Goal: Information Seeking & Learning: Learn about a topic

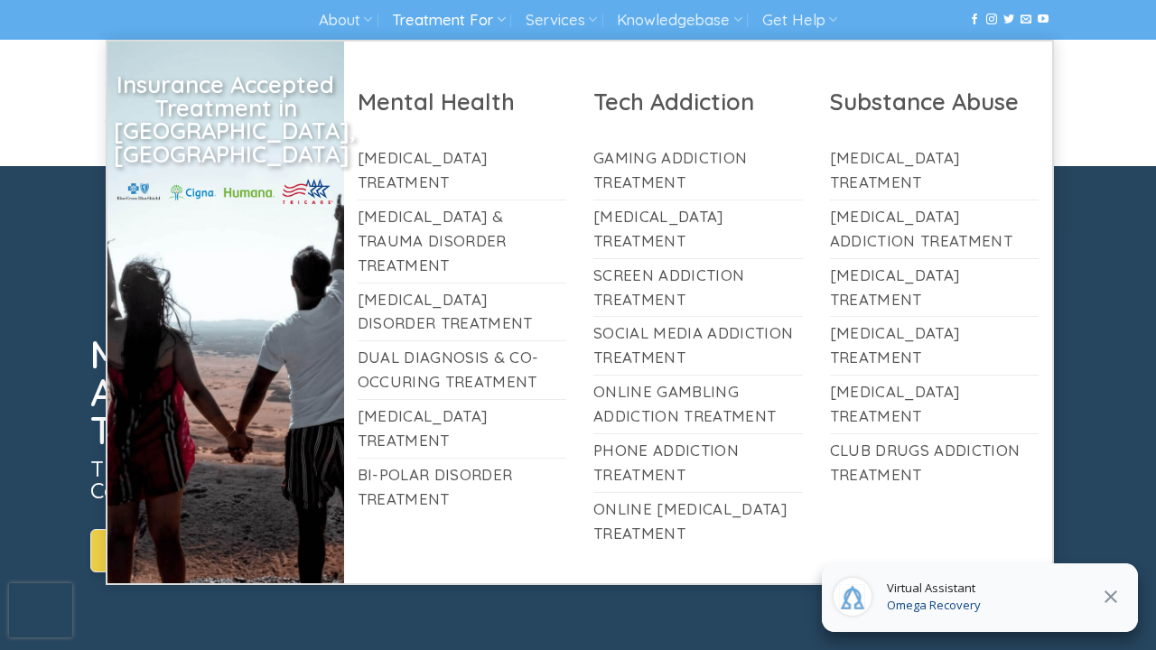
click at [470, 14] on link "Treatment For" at bounding box center [448, 20] width 113 height 33
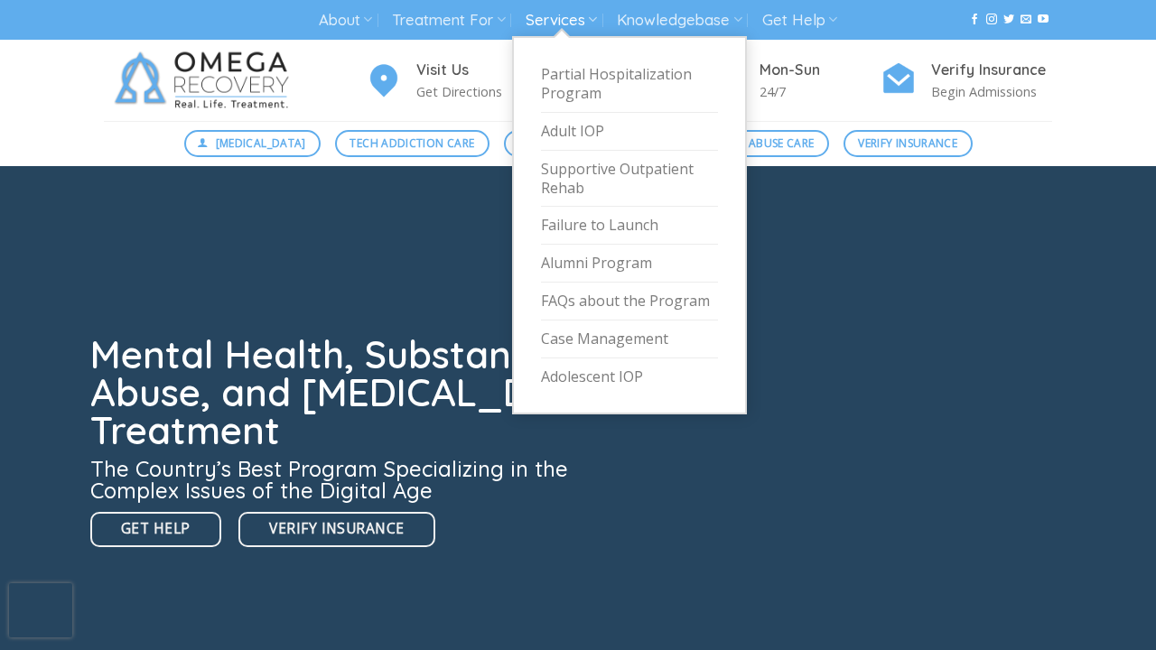
click at [571, 11] on link "Services" at bounding box center [560, 20] width 71 height 33
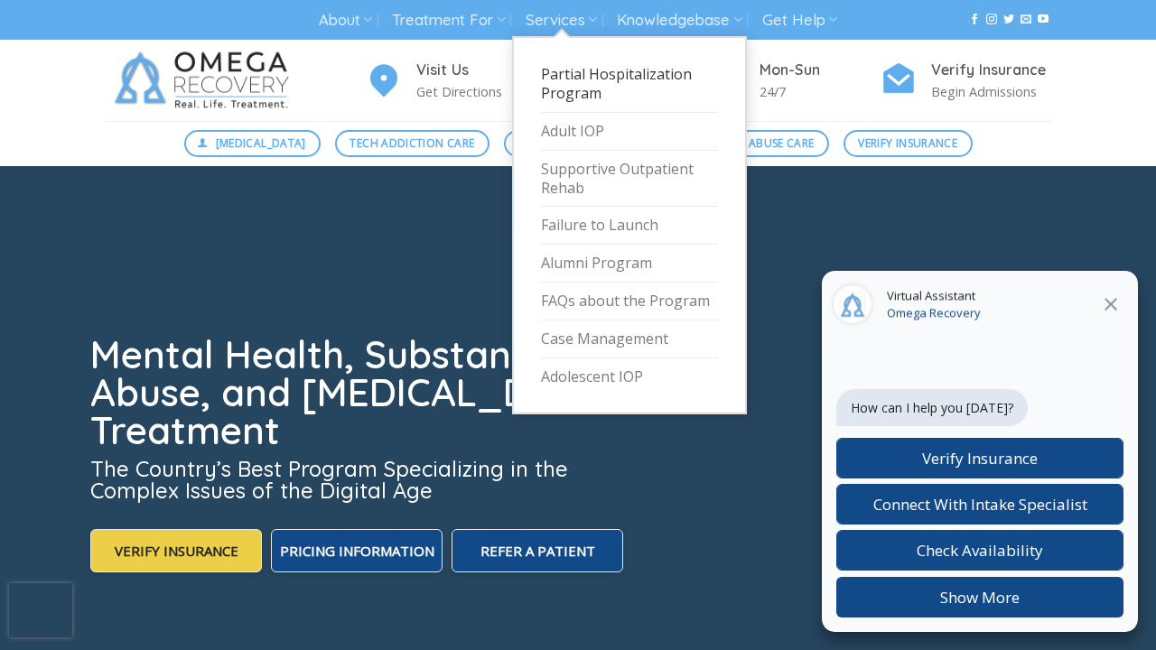
click at [585, 95] on link "Partial Hospitalization Program" at bounding box center [629, 84] width 177 height 57
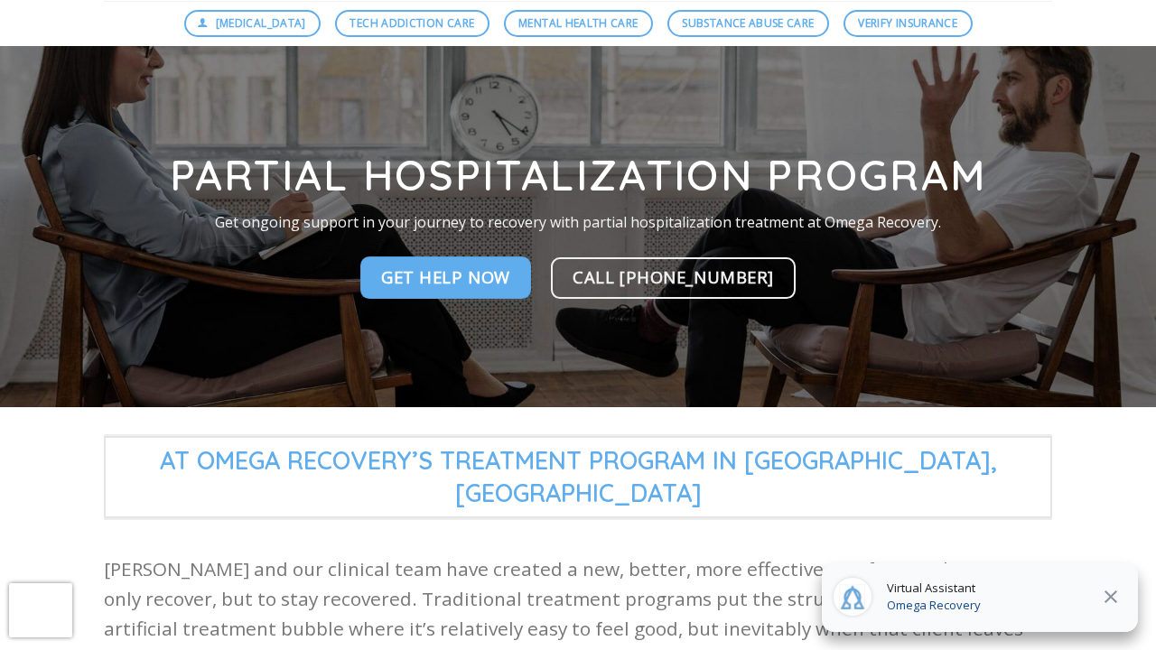
scroll to position [281, 0]
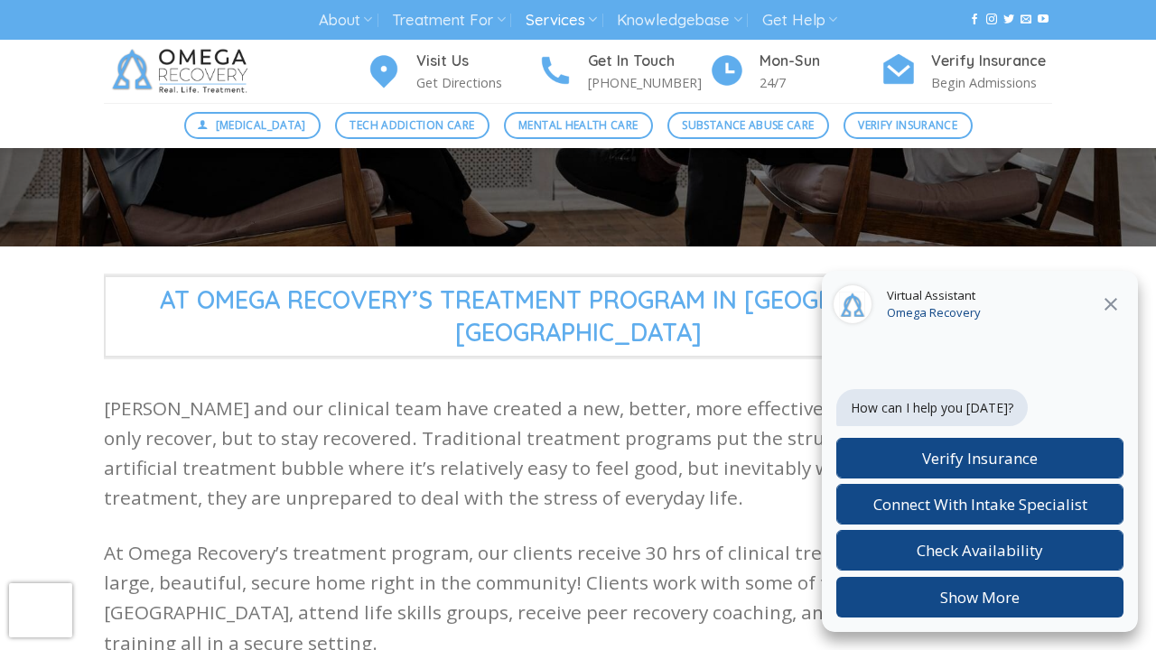
click at [1116, 297] on icon at bounding box center [1111, 304] width 22 height 22
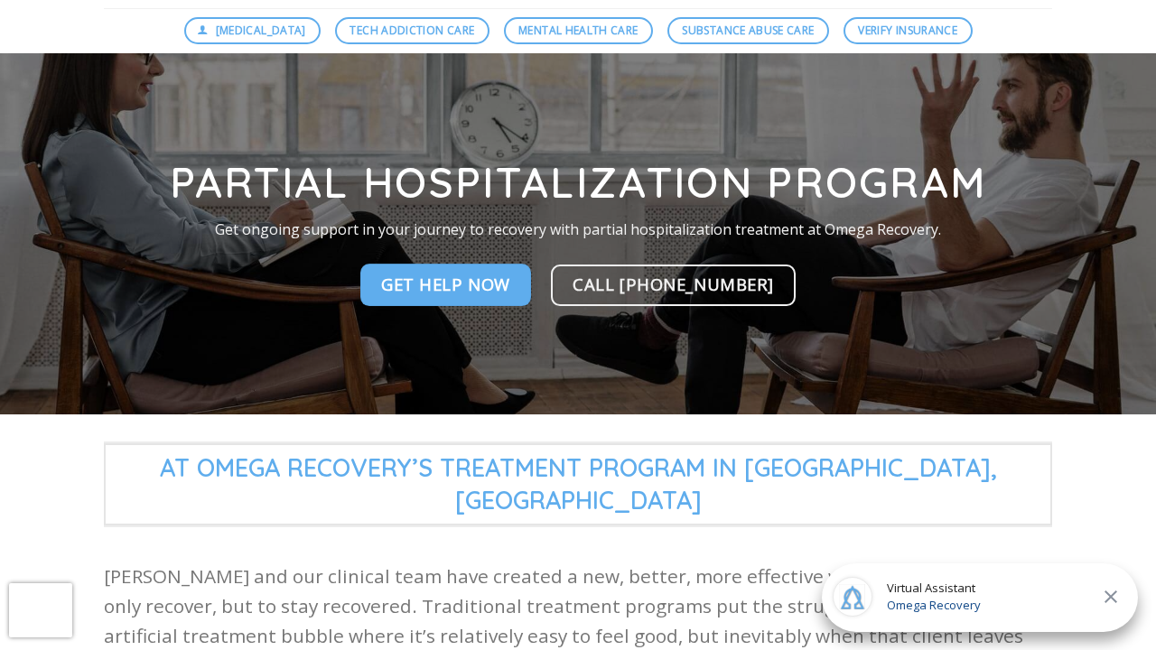
scroll to position [0, 0]
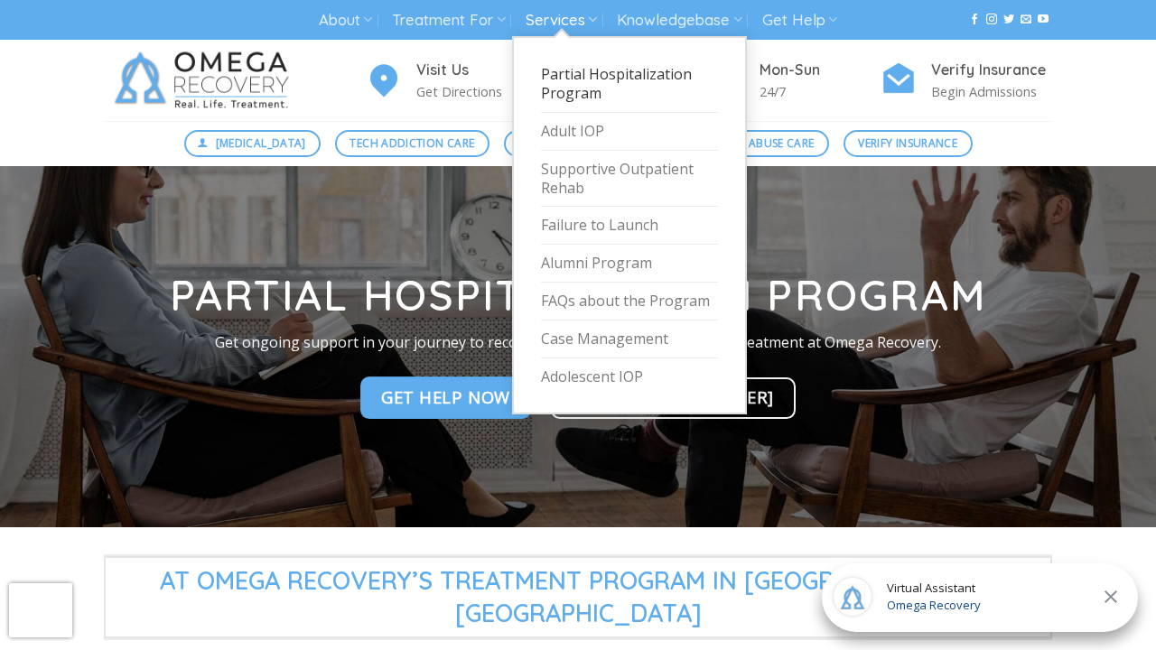
click at [559, 14] on link "Services" at bounding box center [560, 20] width 71 height 33
click at [583, 292] on link "FAQs about the Program" at bounding box center [629, 302] width 177 height 38
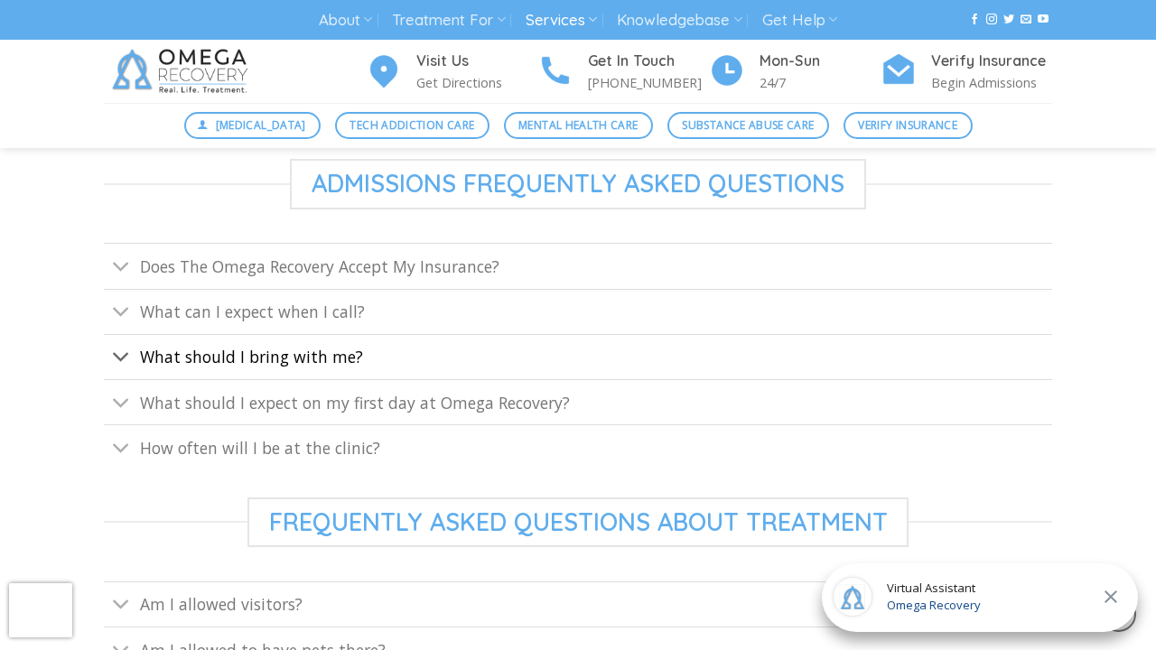
click at [342, 376] on link "What should I bring with me?" at bounding box center [578, 356] width 948 height 45
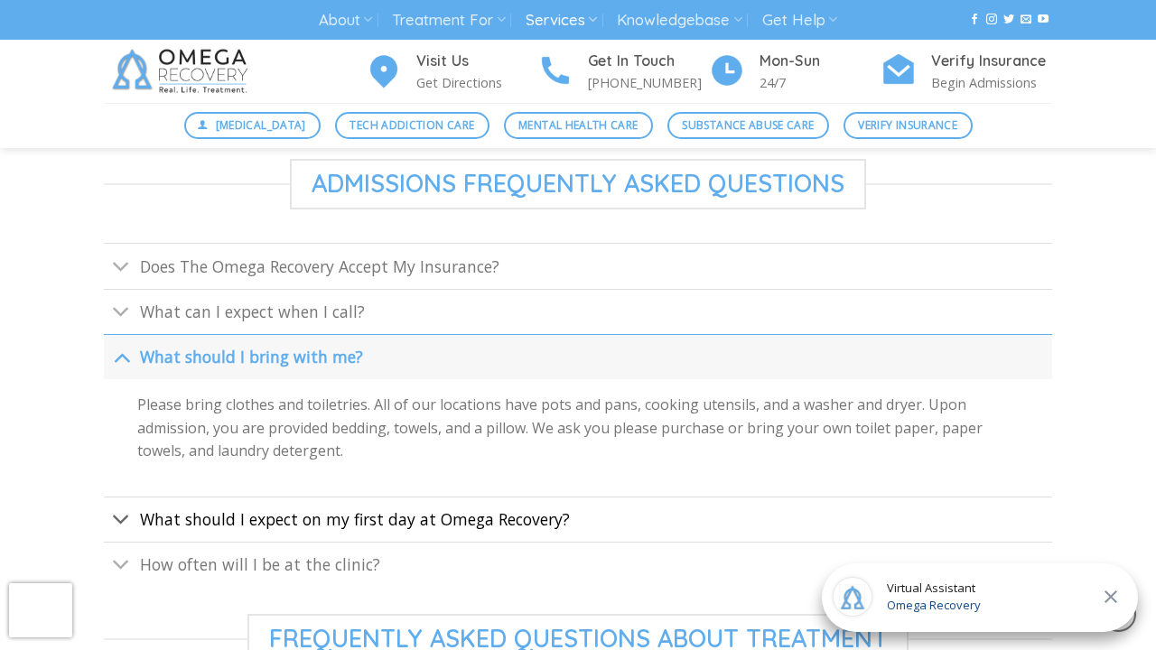
click at [366, 508] on span "What should I expect on my first day at Omega Recovery?" at bounding box center [355, 519] width 430 height 22
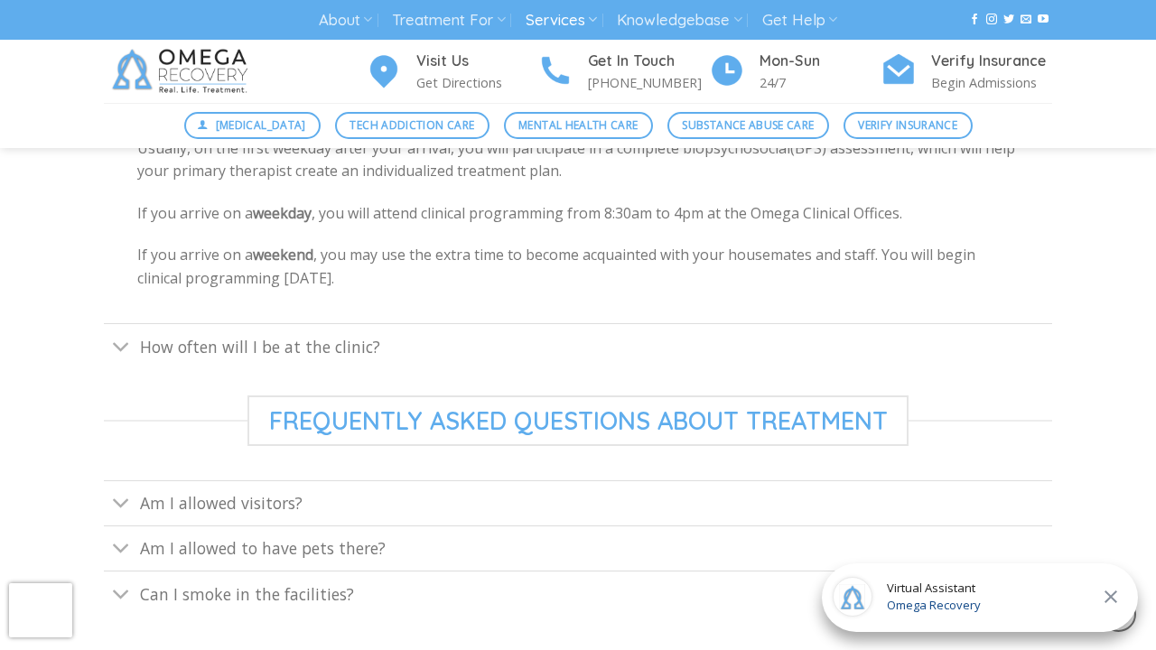
scroll to position [1037, 0]
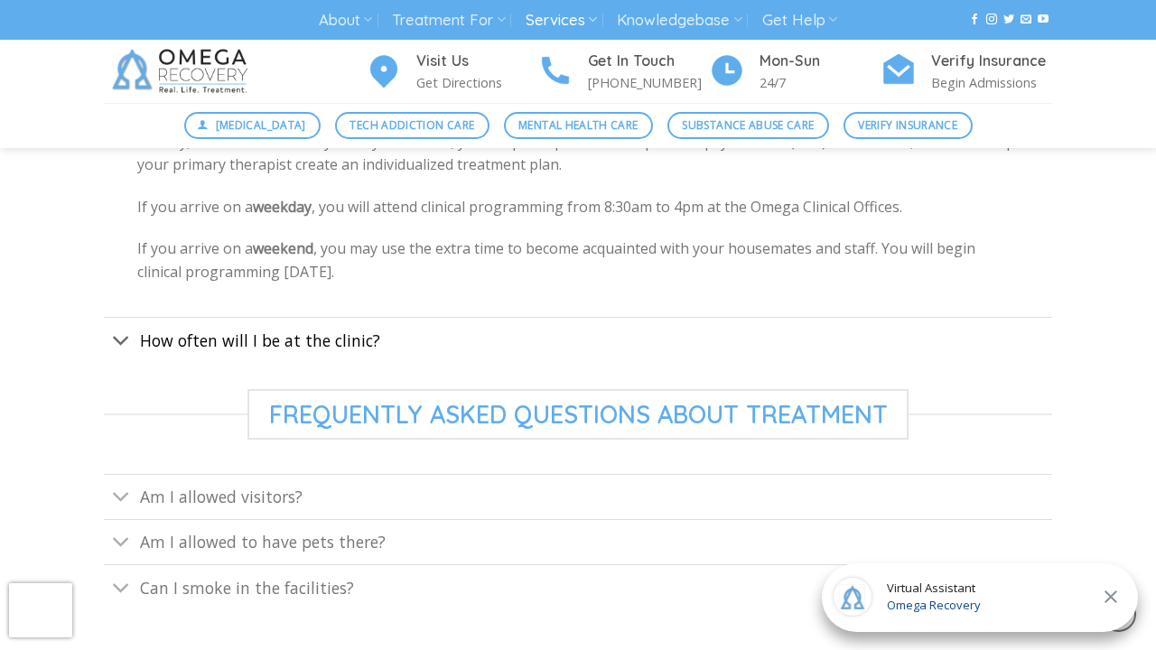
click at [338, 321] on link "How often will I be at the clinic?" at bounding box center [578, 339] width 948 height 45
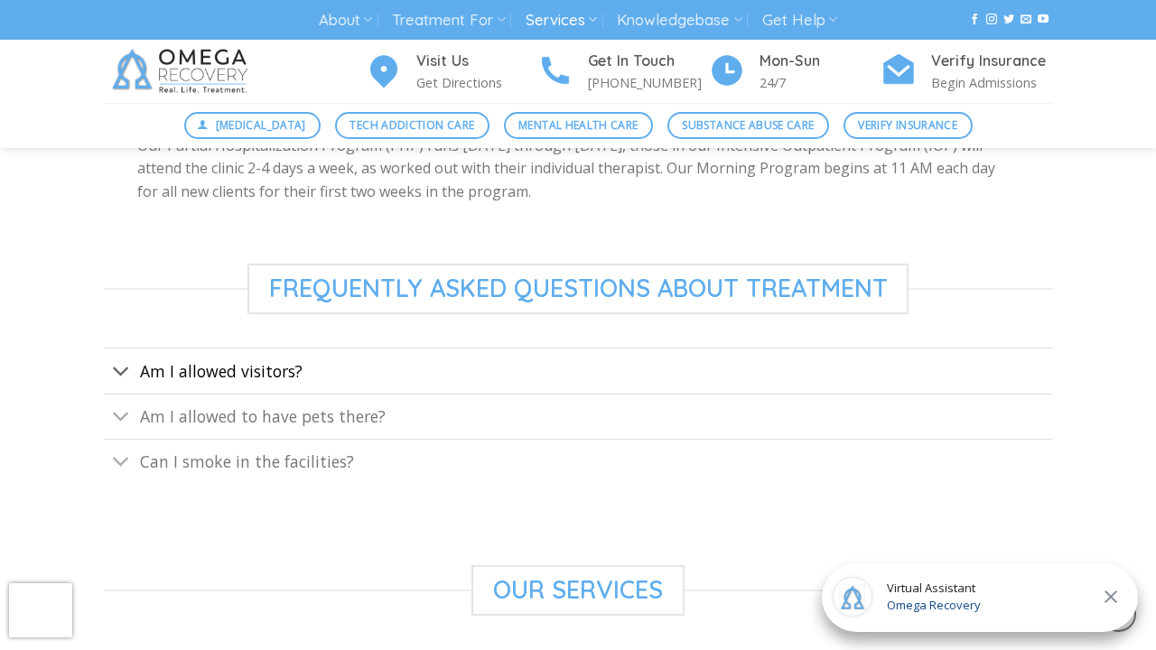
click at [277, 360] on span "Am I allowed visitors?" at bounding box center [221, 371] width 162 height 22
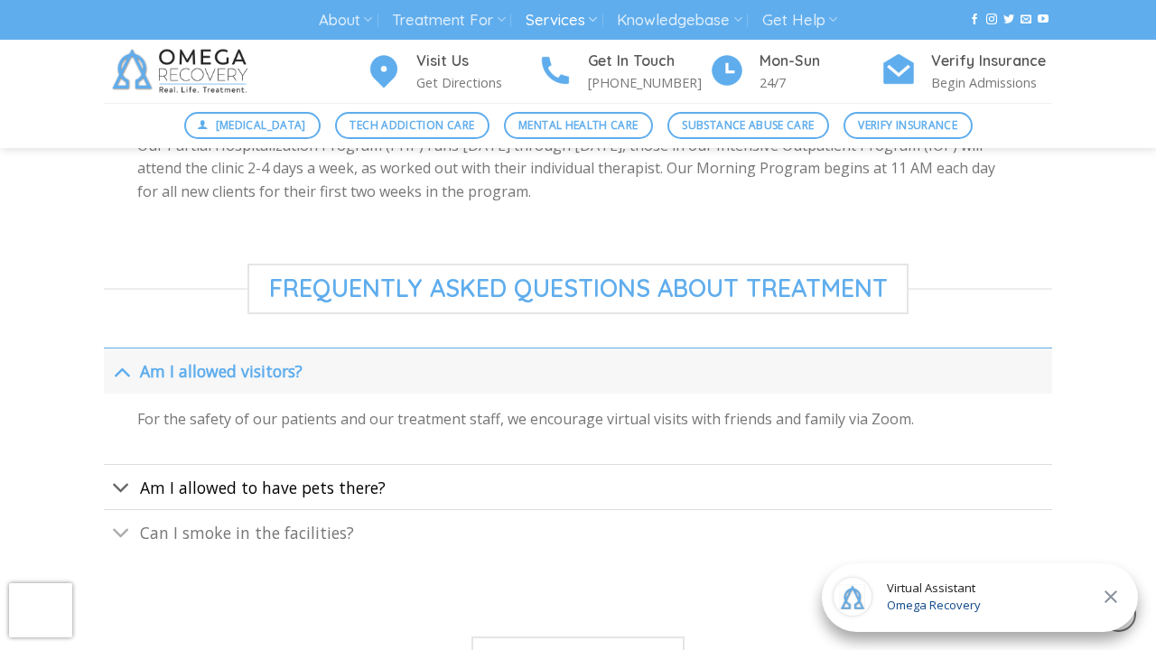
click at [290, 479] on span "Am I allowed to have pets there?" at bounding box center [263, 488] width 246 height 22
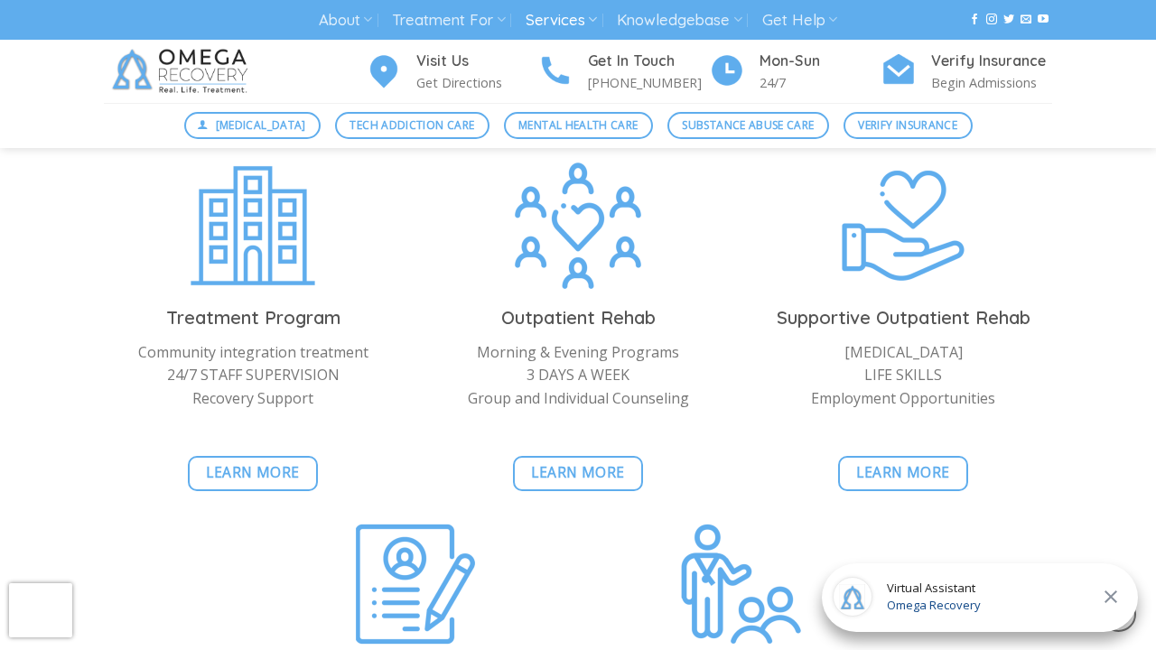
scroll to position [1707, 0]
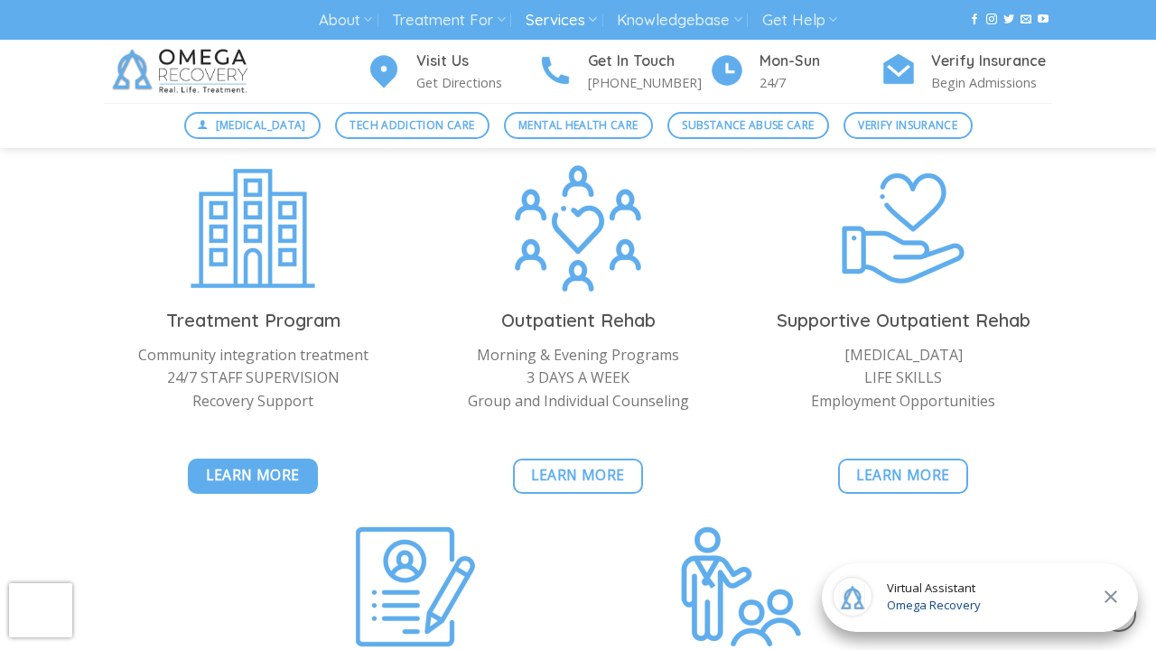
click at [266, 464] on span "Learn More" at bounding box center [253, 475] width 94 height 23
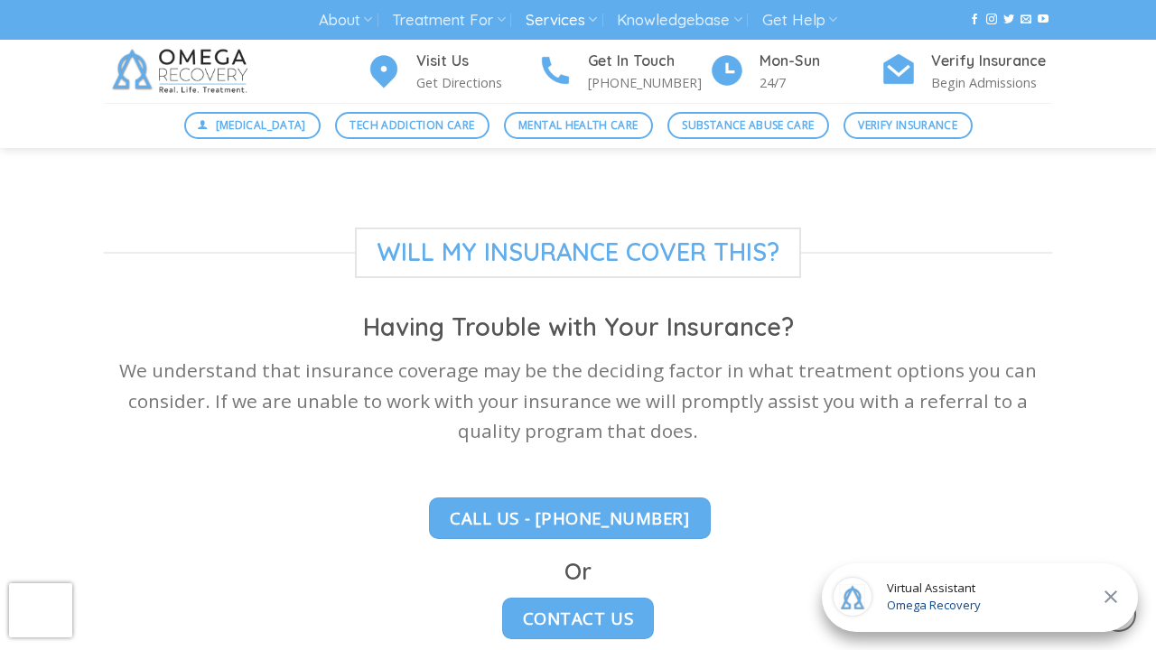
scroll to position [4893, 0]
